Goal: Task Accomplishment & Management: Manage account settings

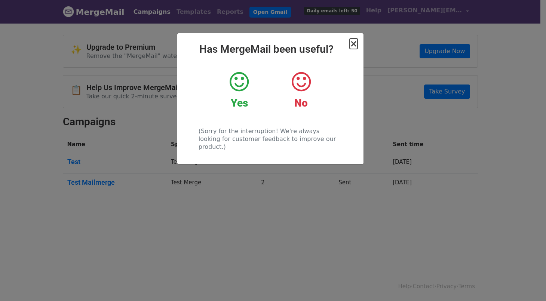
click at [353, 45] on span "×" at bounding box center [353, 44] width 7 height 10
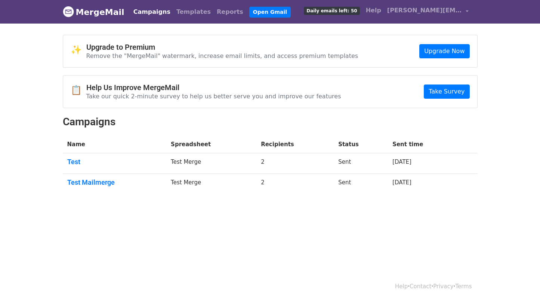
click at [121, 51] on h4 "Upgrade to Premium" at bounding box center [222, 47] width 272 height 9
click at [435, 53] on link "Upgrade Now" at bounding box center [445, 51] width 50 height 14
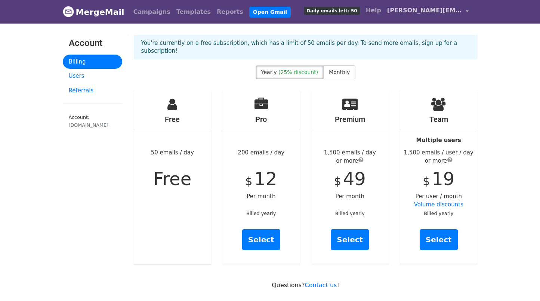
click at [444, 9] on span "[PERSON_NAME][EMAIL_ADDRESS][DOMAIN_NAME]" at bounding box center [424, 10] width 75 height 9
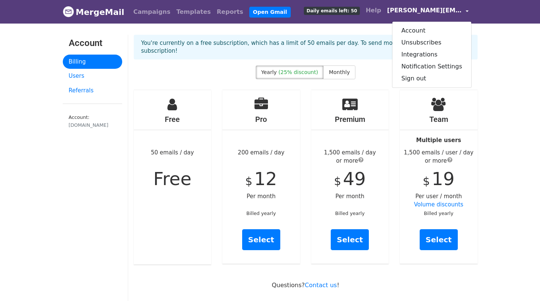
click at [444, 9] on span "[PERSON_NAME][EMAIL_ADDRESS][DOMAIN_NAME]" at bounding box center [424, 10] width 75 height 9
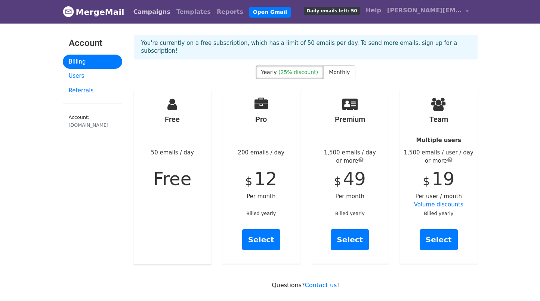
click at [142, 13] on link "Campaigns" at bounding box center [152, 11] width 43 height 15
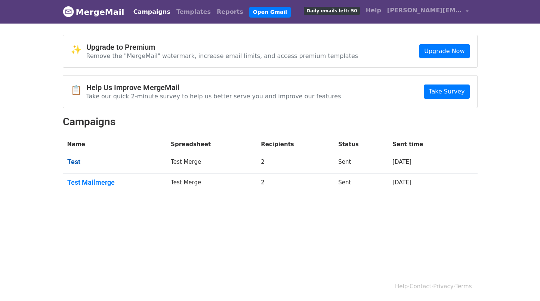
click at [73, 163] on link "Test" at bounding box center [114, 162] width 95 height 8
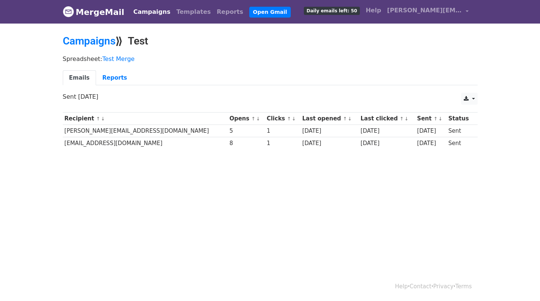
click at [80, 128] on td "[PERSON_NAME][EMAIL_ADDRESS][DOMAIN_NAME]" at bounding box center [145, 131] width 165 height 12
click at [111, 76] on link "Reports" at bounding box center [114, 77] width 37 height 15
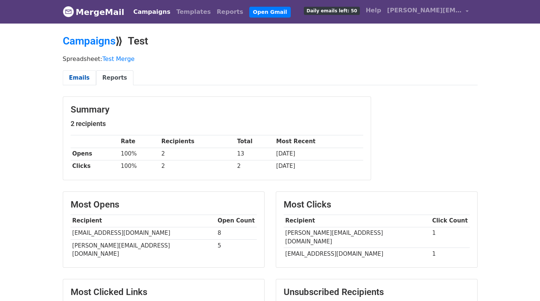
click at [77, 76] on link "Emails" at bounding box center [79, 77] width 33 height 15
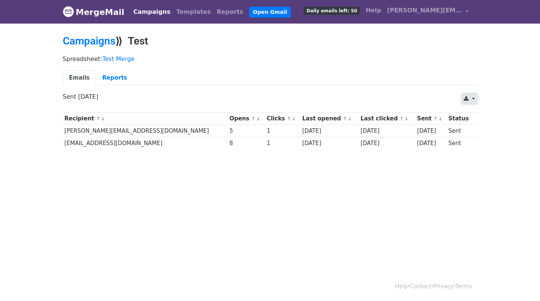
click at [474, 96] on link at bounding box center [470, 99] width 16 height 12
click at [208, 85] on ul "Emails Reports" at bounding box center [270, 77] width 415 height 15
click at [116, 59] on link "Test Merge" at bounding box center [118, 58] width 33 height 7
click at [439, 12] on span "[PERSON_NAME][EMAIL_ADDRESS][DOMAIN_NAME]" at bounding box center [424, 10] width 75 height 9
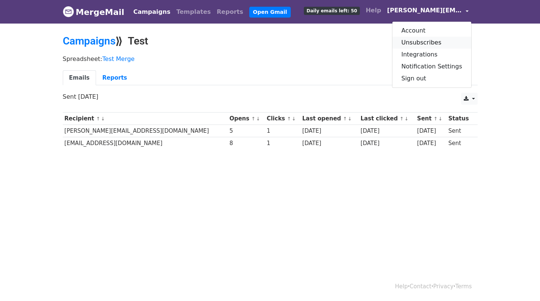
click at [439, 45] on link "Unsubscribes" at bounding box center [432, 43] width 79 height 12
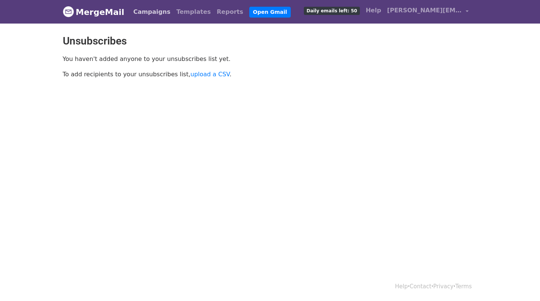
click at [139, 10] on link "Campaigns" at bounding box center [152, 11] width 43 height 15
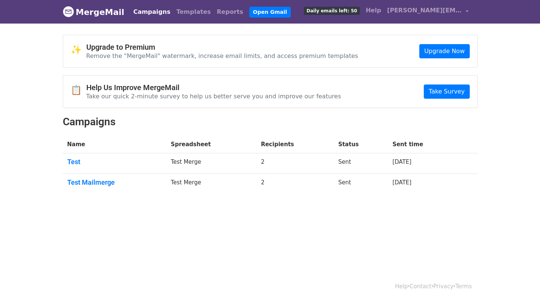
click at [87, 10] on link "MergeMail" at bounding box center [94, 12] width 62 height 16
